Goal: Transaction & Acquisition: Obtain resource

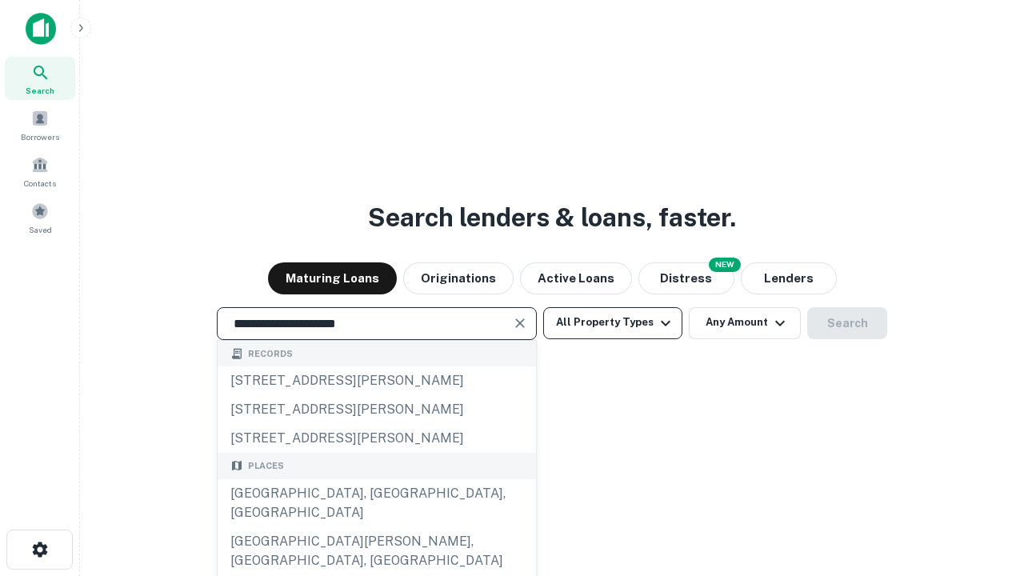
click at [376, 527] on div "[GEOGRAPHIC_DATA], [GEOGRAPHIC_DATA], [GEOGRAPHIC_DATA]" at bounding box center [377, 503] width 319 height 48
type input "**********"
click at [613, 323] on button "All Property Types" at bounding box center [612, 323] width 139 height 32
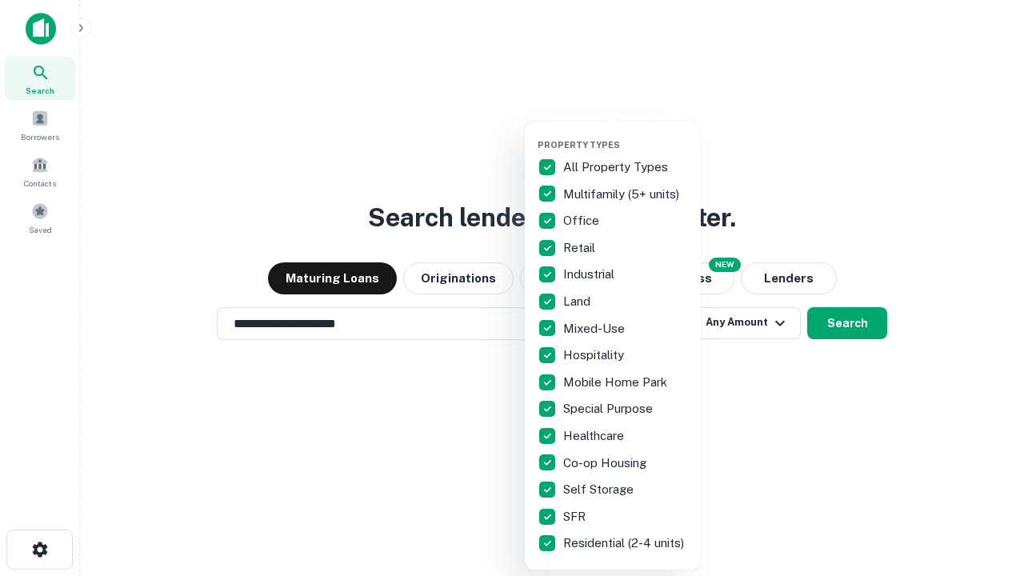
click at [626, 134] on button "button" at bounding box center [626, 134] width 176 height 1
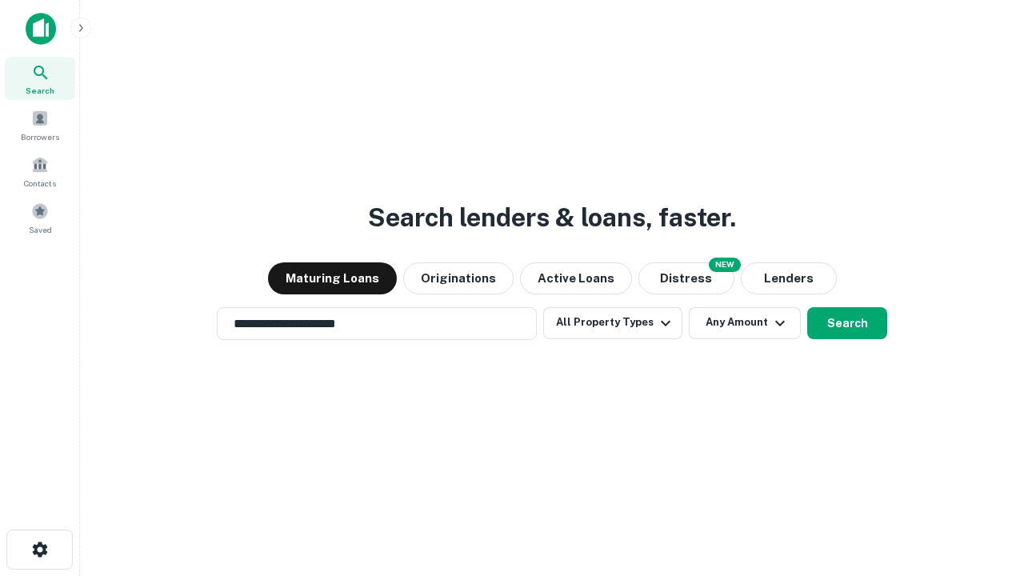
scroll to position [25, 0]
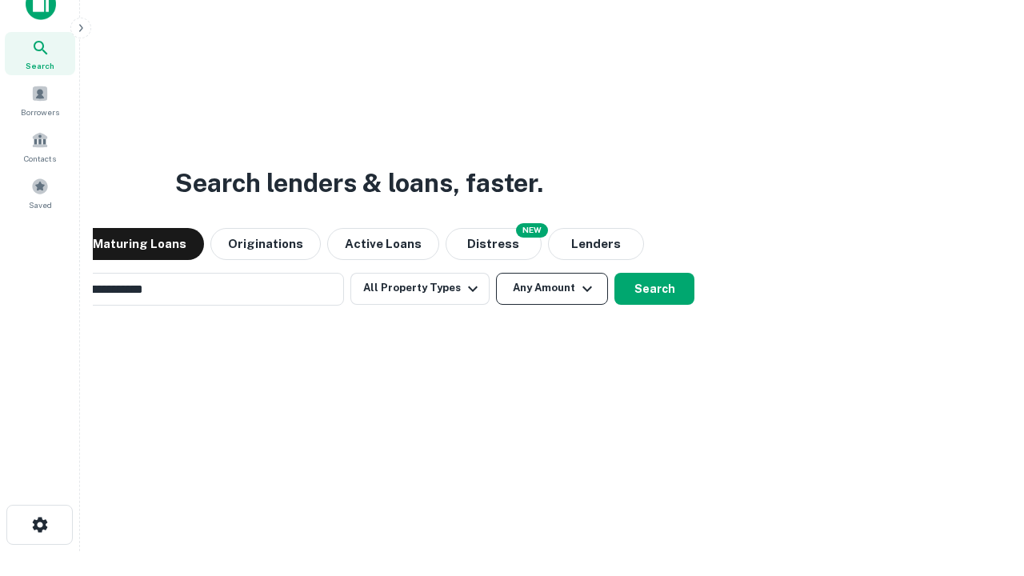
click at [496, 273] on button "Any Amount" at bounding box center [552, 289] width 112 height 32
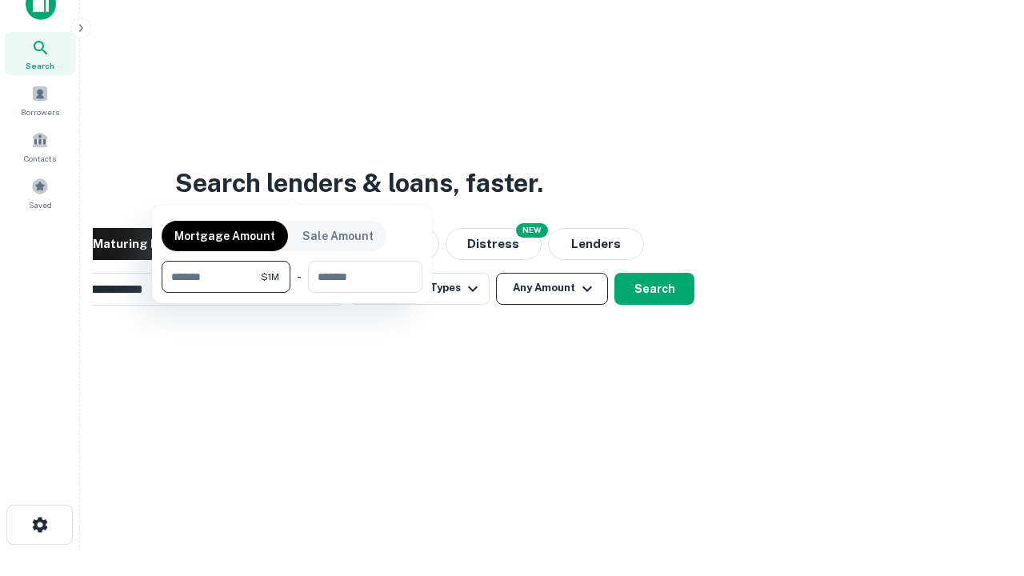
scroll to position [26, 0]
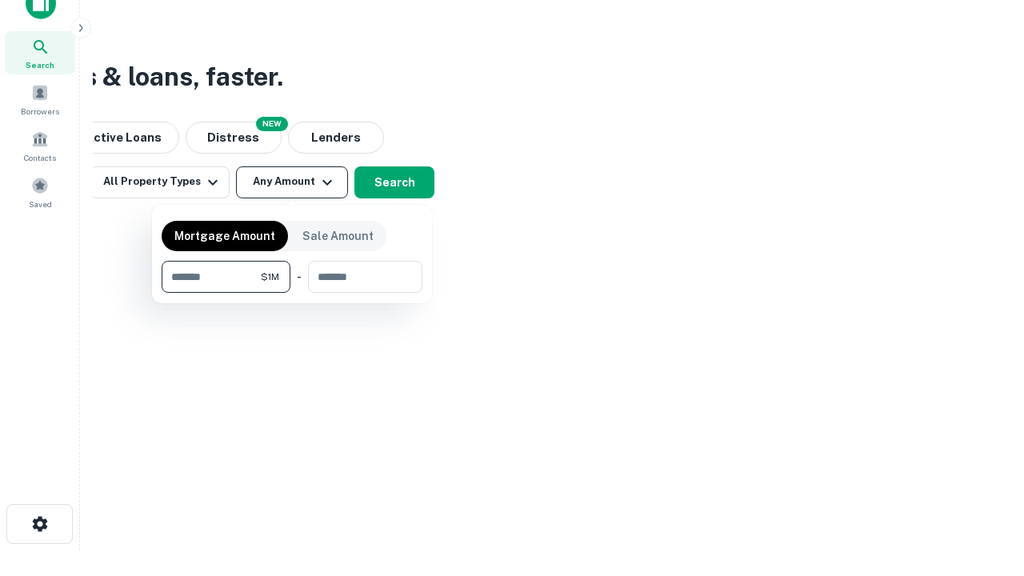
type input "*******"
click at [292, 293] on button "button" at bounding box center [292, 293] width 261 height 1
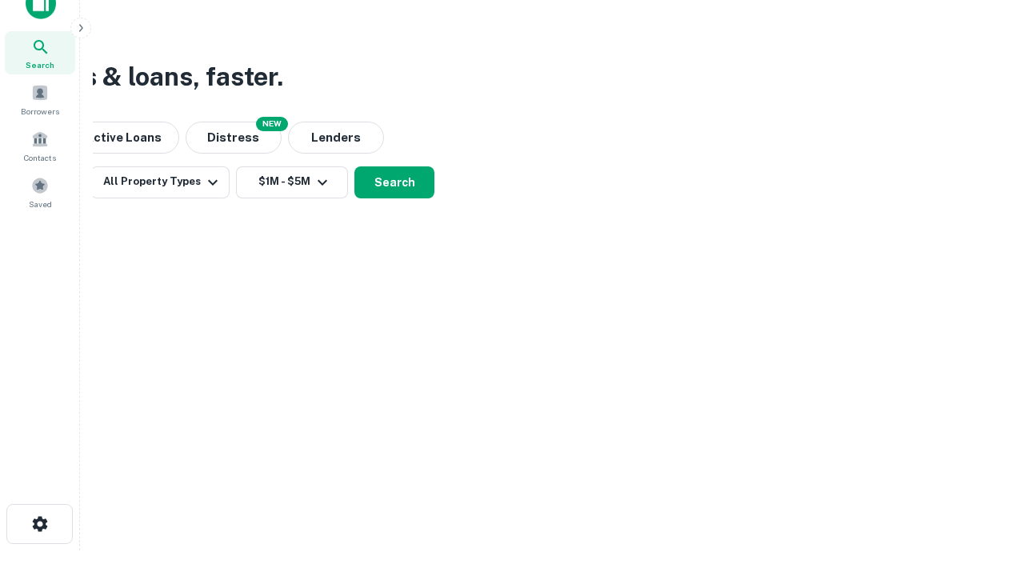
scroll to position [25, 0]
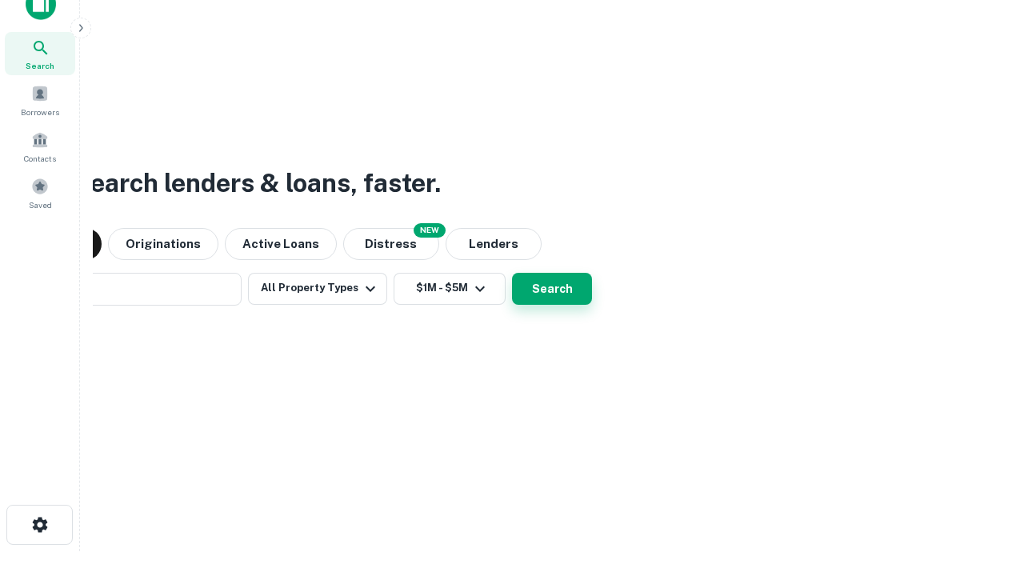
click at [512, 273] on button "Search" at bounding box center [552, 289] width 80 height 32
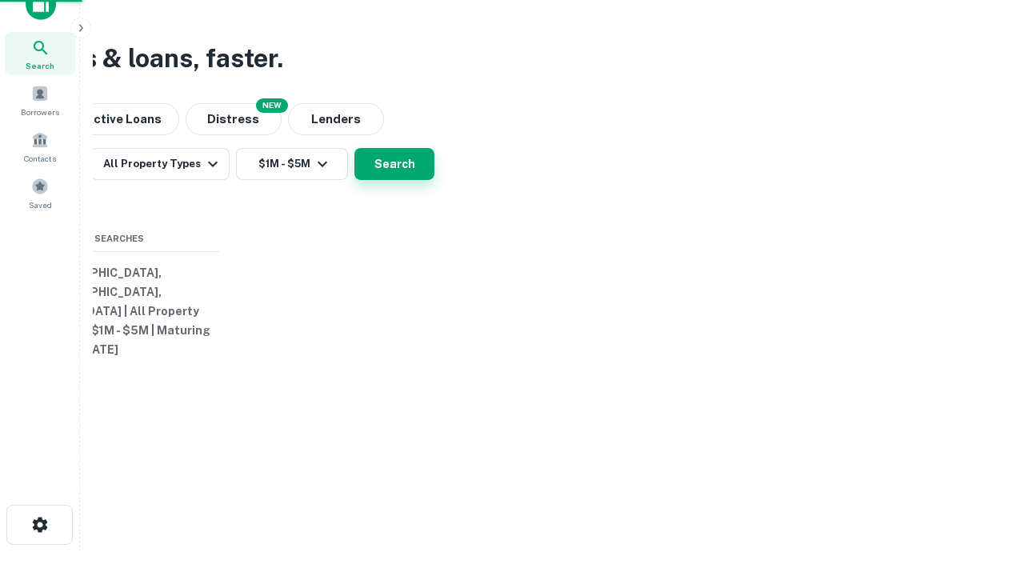
scroll to position [26, 0]
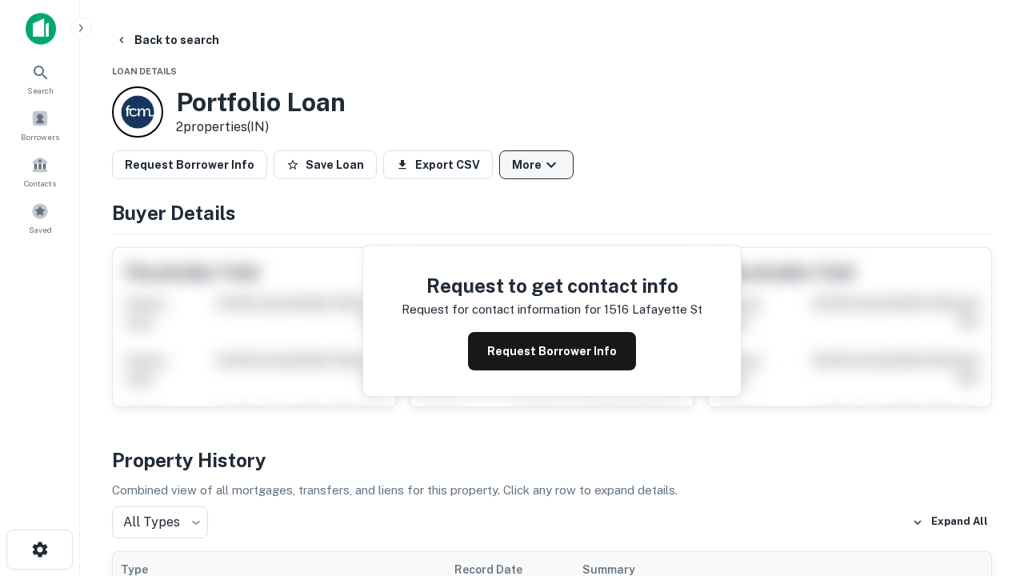
click at [536, 165] on button "More" at bounding box center [536, 164] width 74 height 29
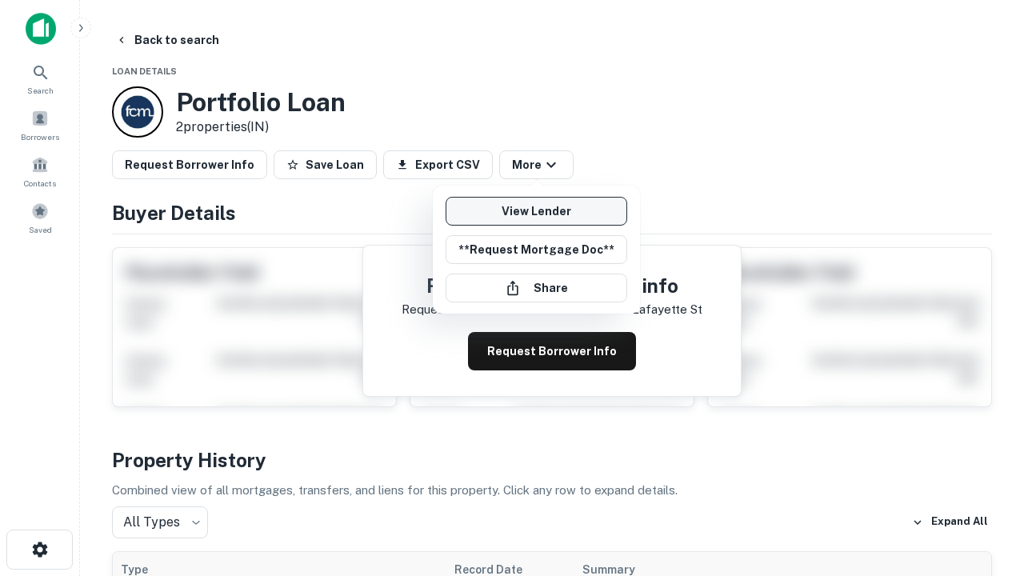
click at [536, 211] on link "View Lender" at bounding box center [537, 211] width 182 height 29
